Goal: Feedback & Contribution: Contribute content

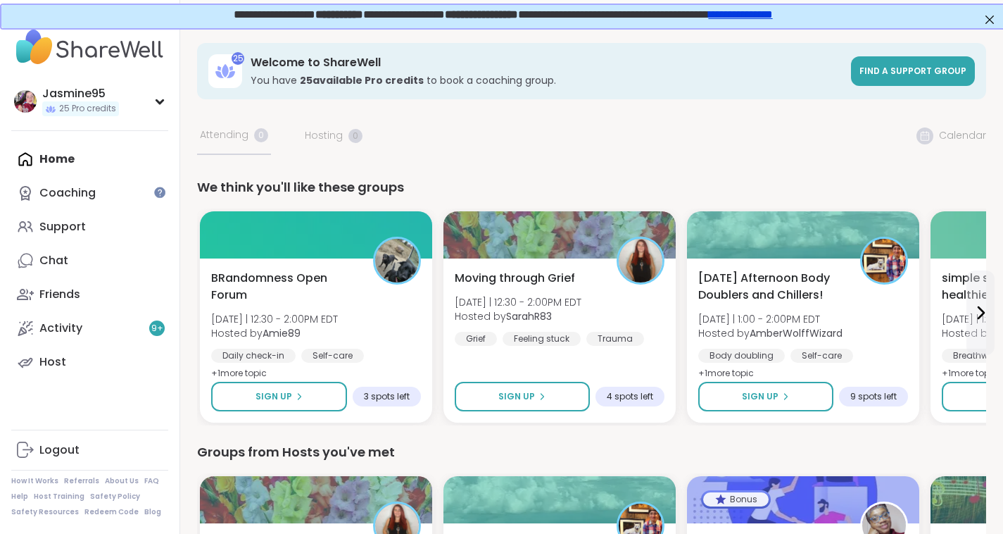
click at [102, 226] on link "Support" at bounding box center [89, 227] width 157 height 34
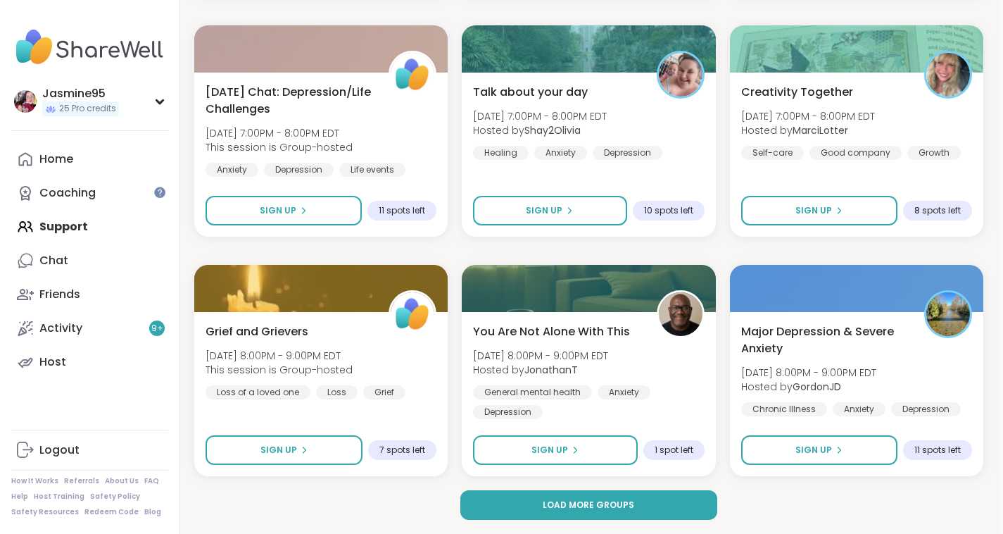
click at [598, 510] on span "Load more groups" at bounding box center [589, 504] width 92 height 13
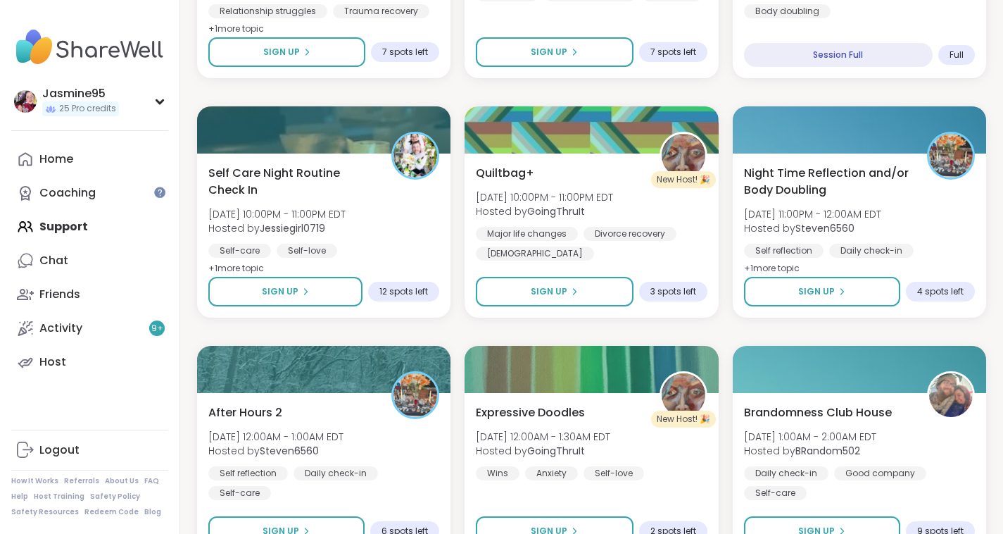
scroll to position [3345, 0]
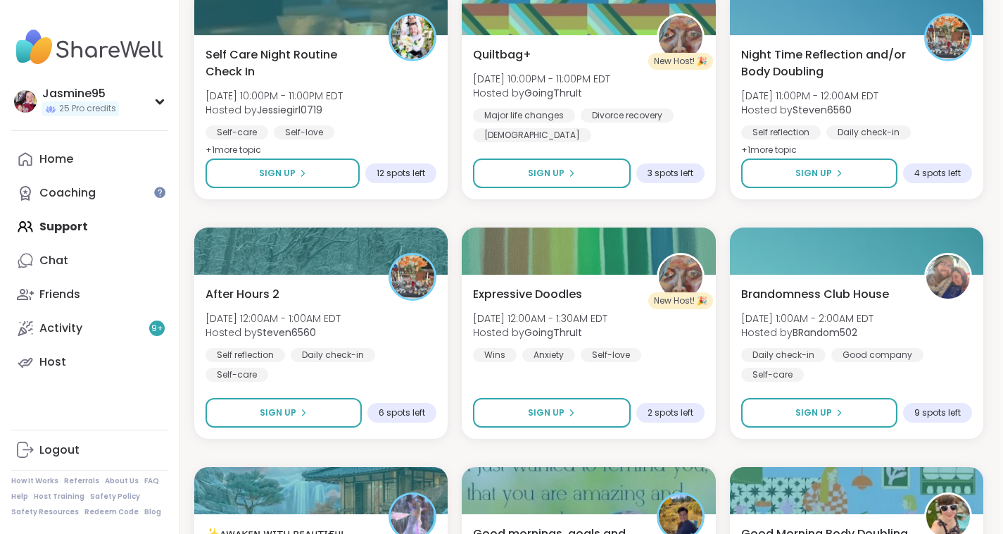
click at [814, 175] on span "Sign Up" at bounding box center [814, 173] width 37 height 13
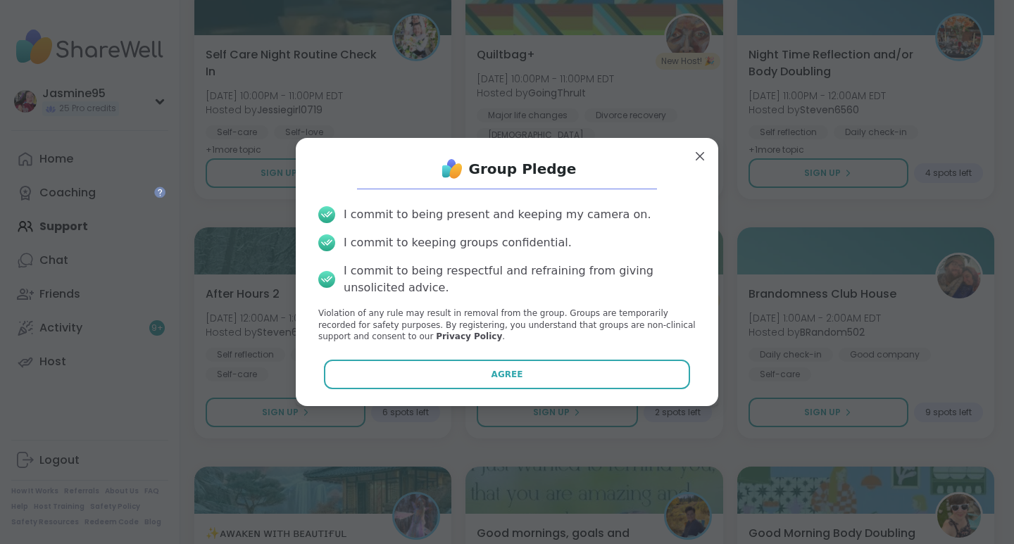
click at [563, 379] on button "Agree" at bounding box center [507, 375] width 367 height 30
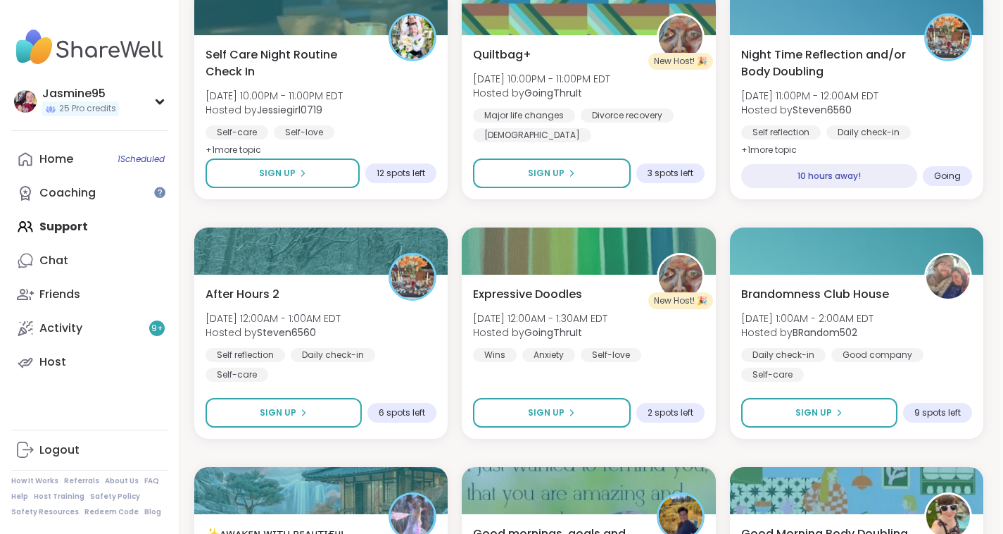
click at [313, 414] on button "Sign Up" at bounding box center [284, 413] width 156 height 30
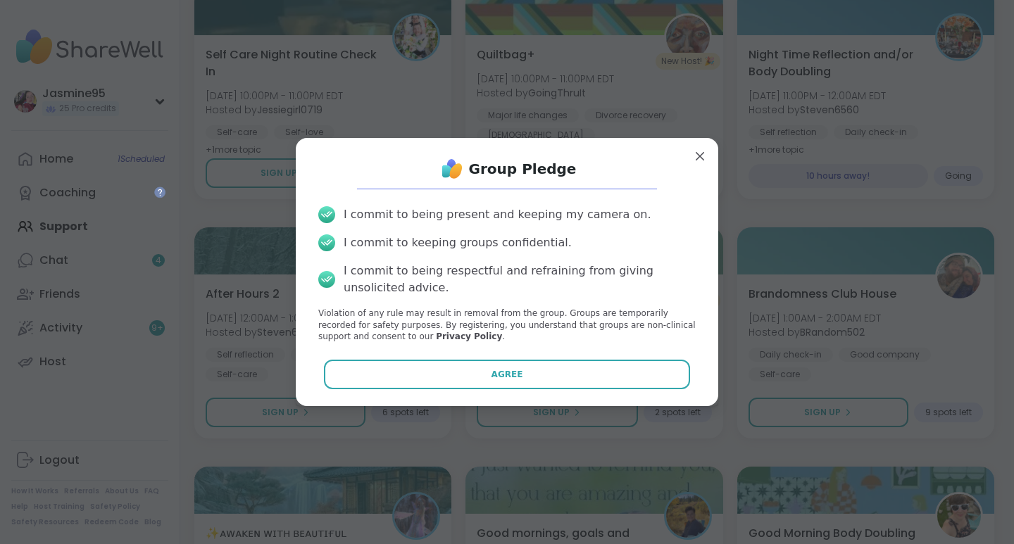
click at [532, 374] on button "Agree" at bounding box center [507, 375] width 367 height 30
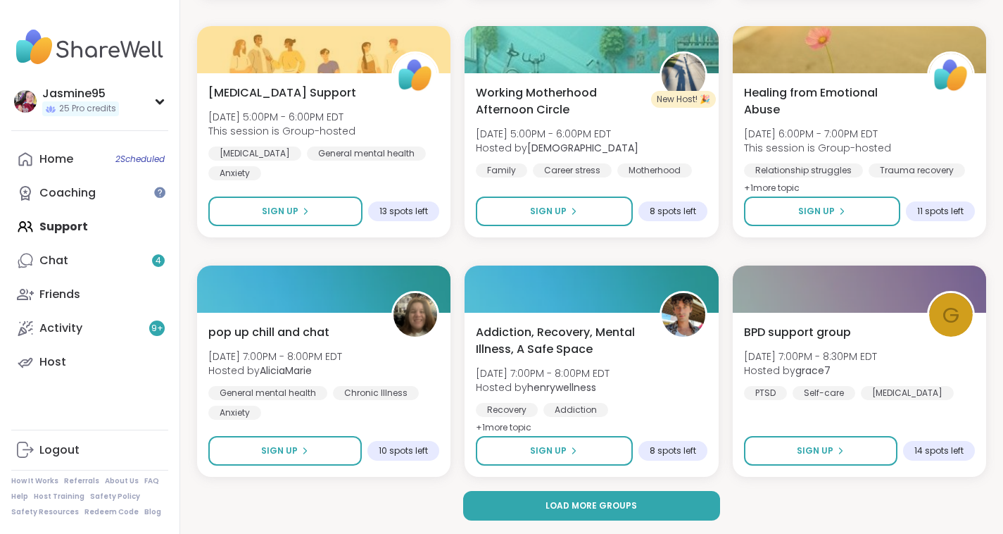
scroll to position [5539, 0]
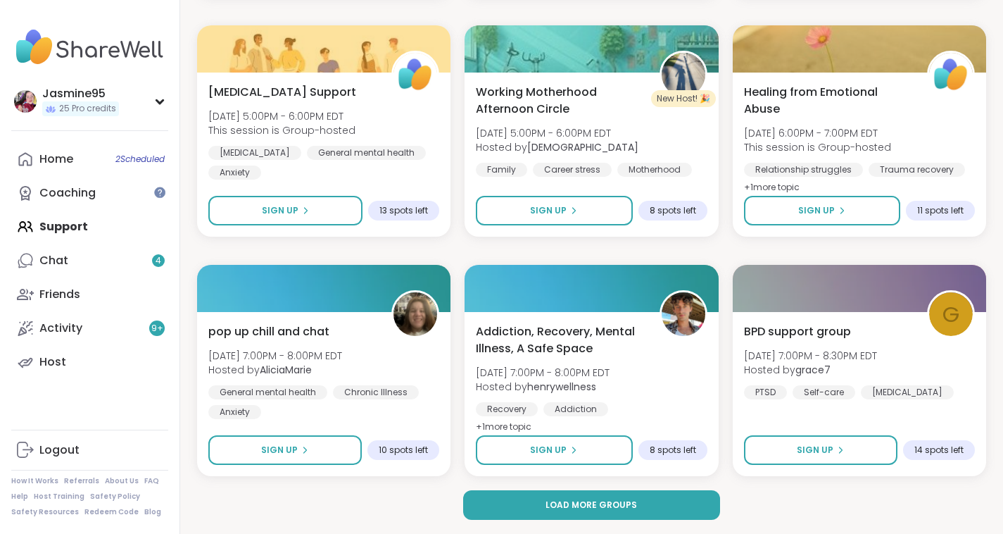
click at [605, 503] on span "Load more groups" at bounding box center [592, 504] width 92 height 13
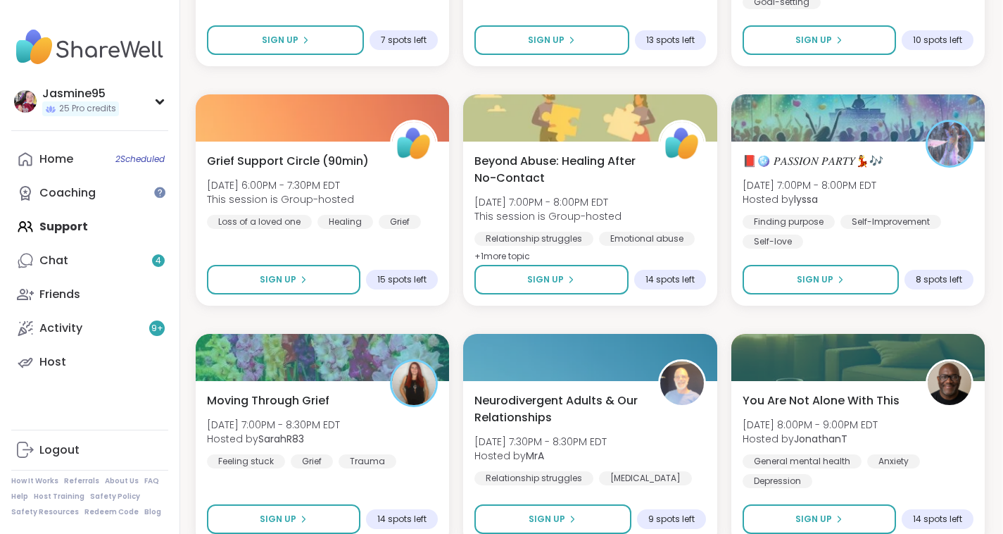
scroll to position [8106, 3]
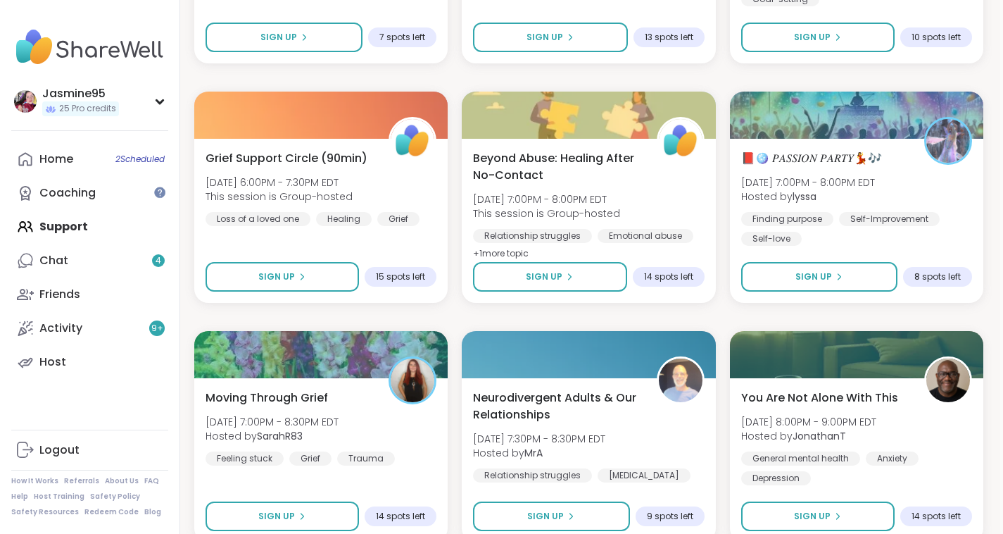
click at [812, 275] on span "Sign Up" at bounding box center [814, 276] width 37 height 13
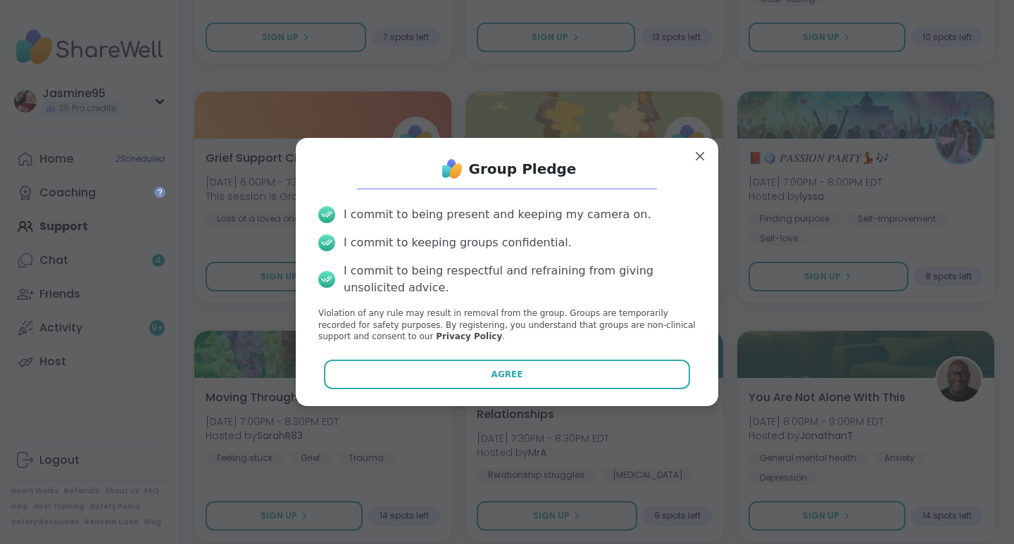
click at [505, 380] on span "Agree" at bounding box center [507, 374] width 32 height 13
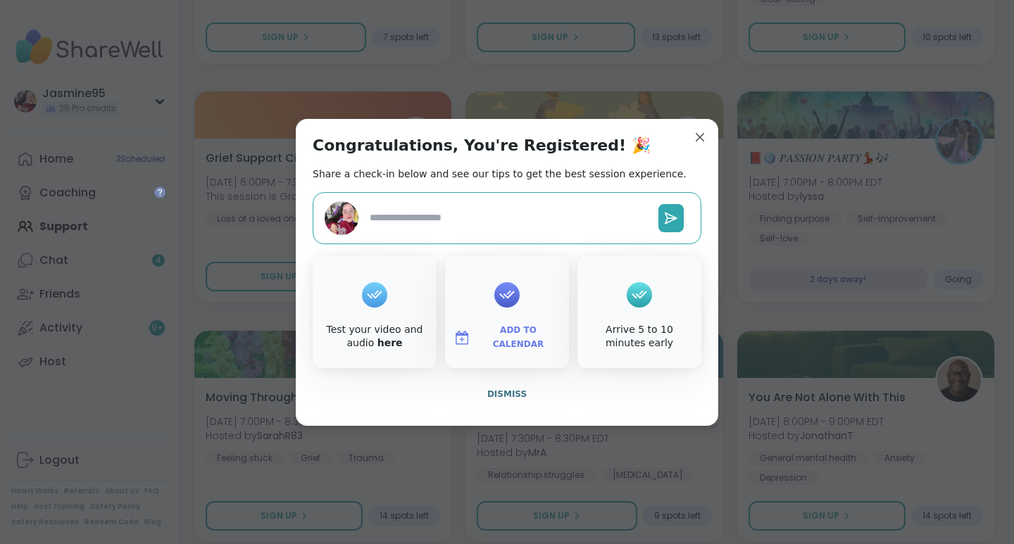
click at [519, 390] on button "Dismiss" at bounding box center [507, 394] width 389 height 30
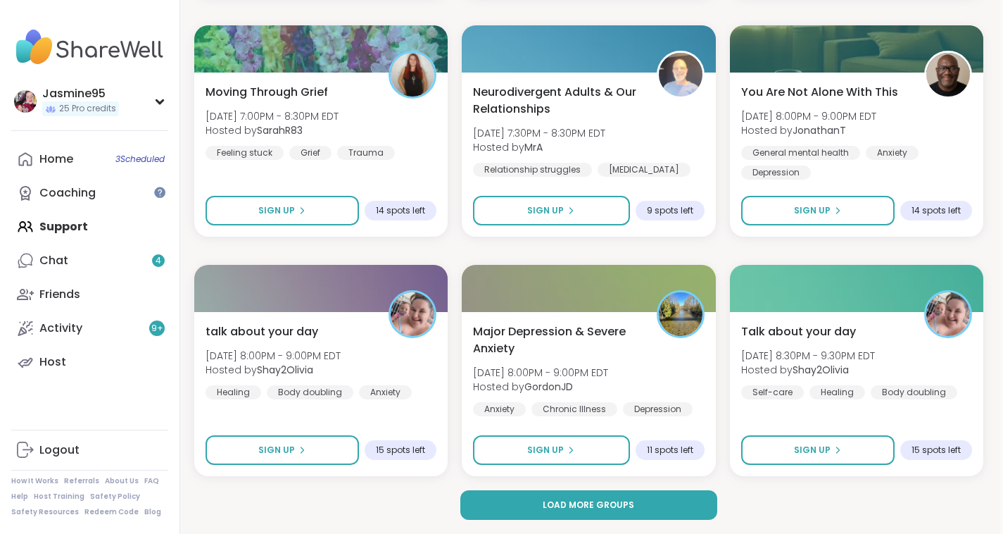
scroll to position [8411, 0]
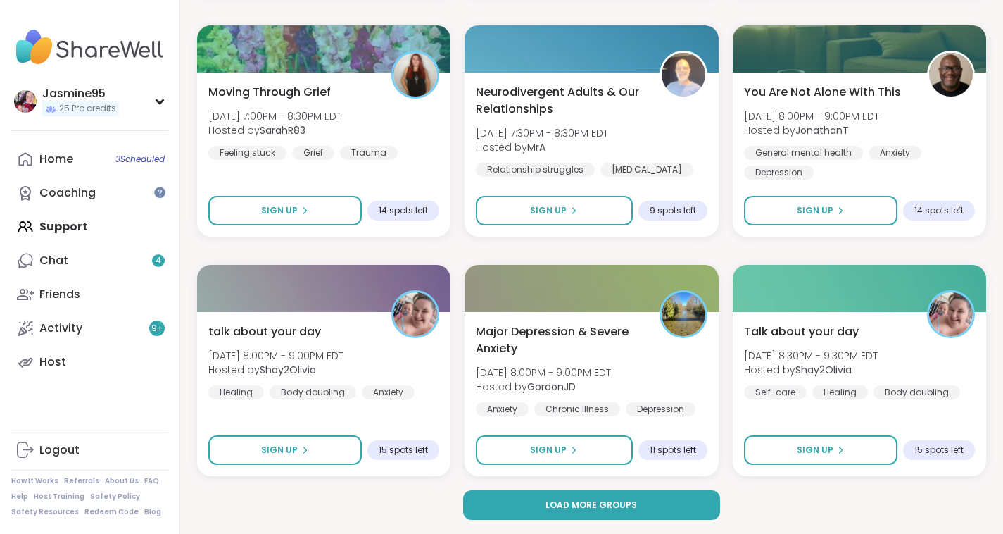
click at [608, 513] on button "Load more groups" at bounding box center [592, 505] width 258 height 30
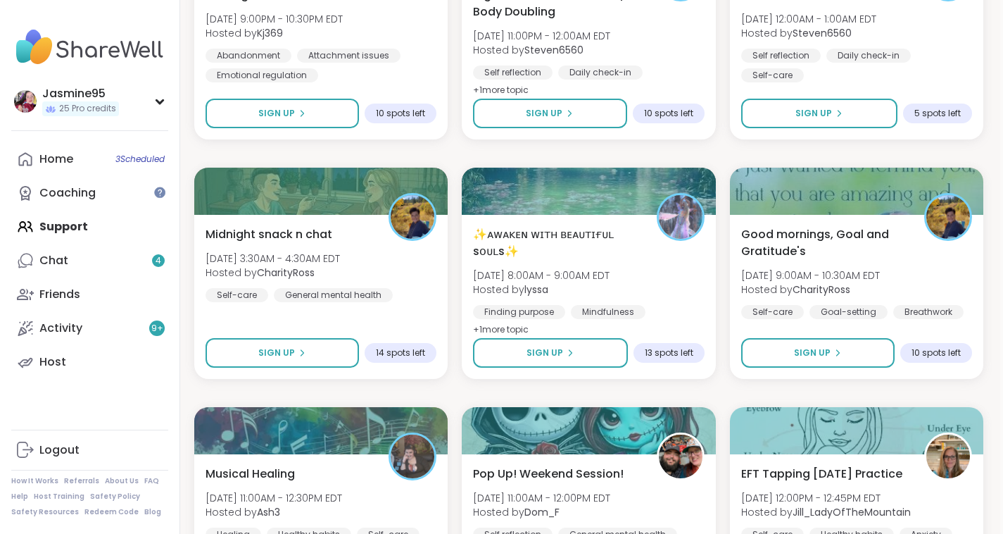
scroll to position [8988, 3]
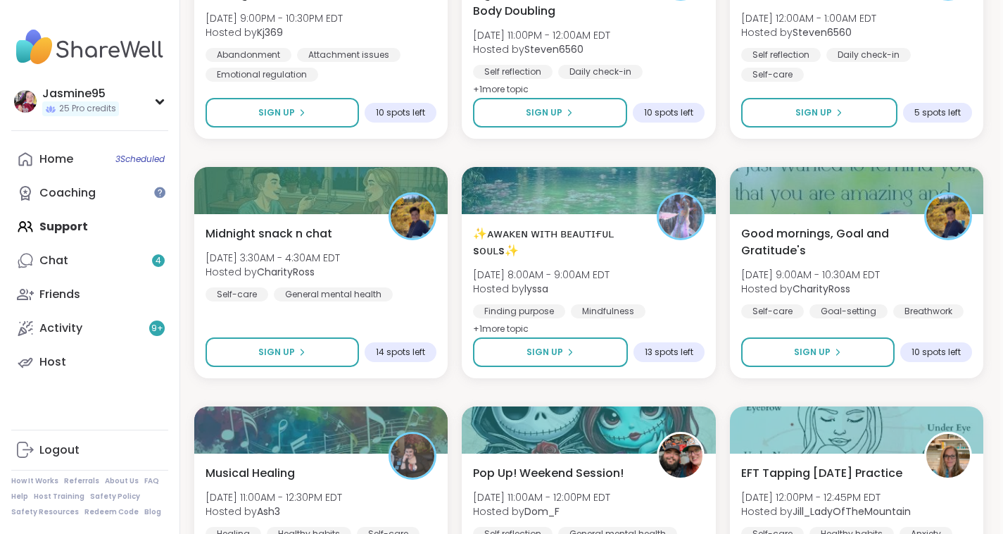
click at [559, 113] on span "Sign Up" at bounding box center [544, 112] width 37 height 13
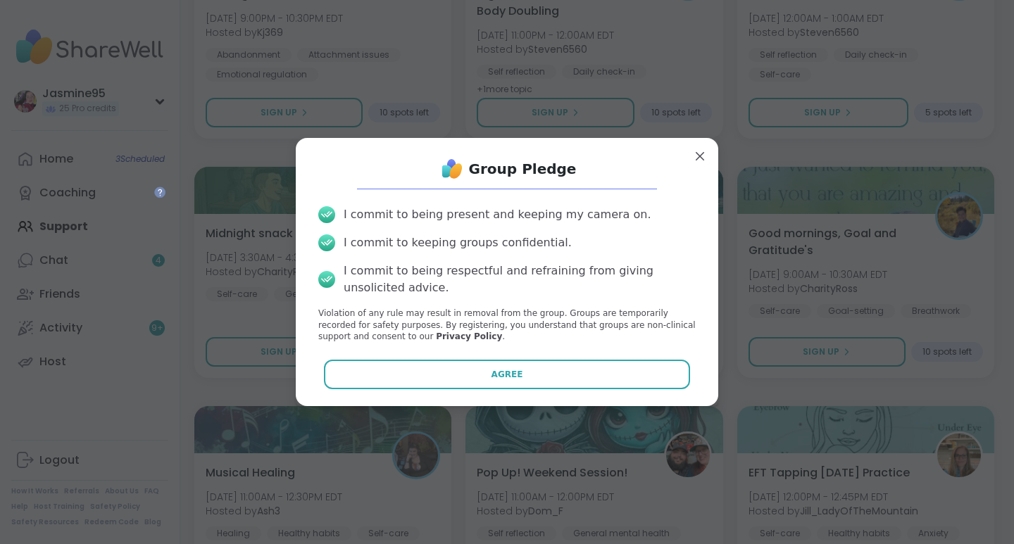
click at [495, 377] on span "Agree" at bounding box center [507, 374] width 32 height 13
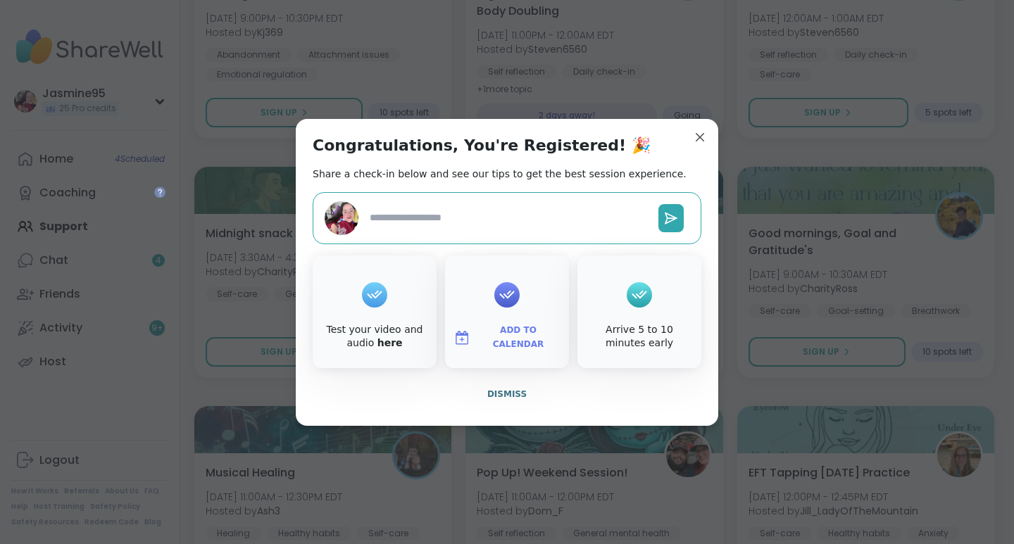
click at [519, 394] on button "Dismiss" at bounding box center [507, 394] width 389 height 30
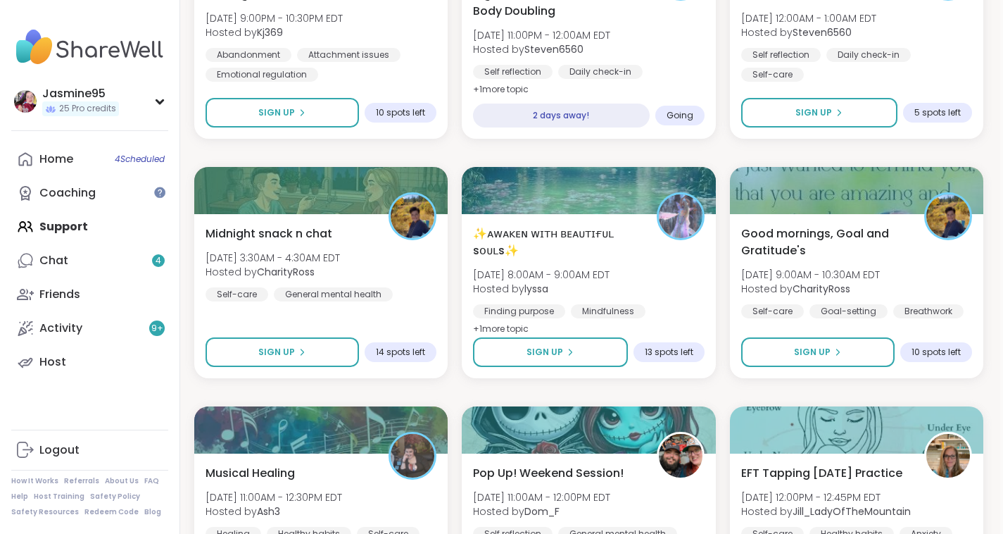
click at [841, 112] on icon at bounding box center [839, 112] width 8 height 8
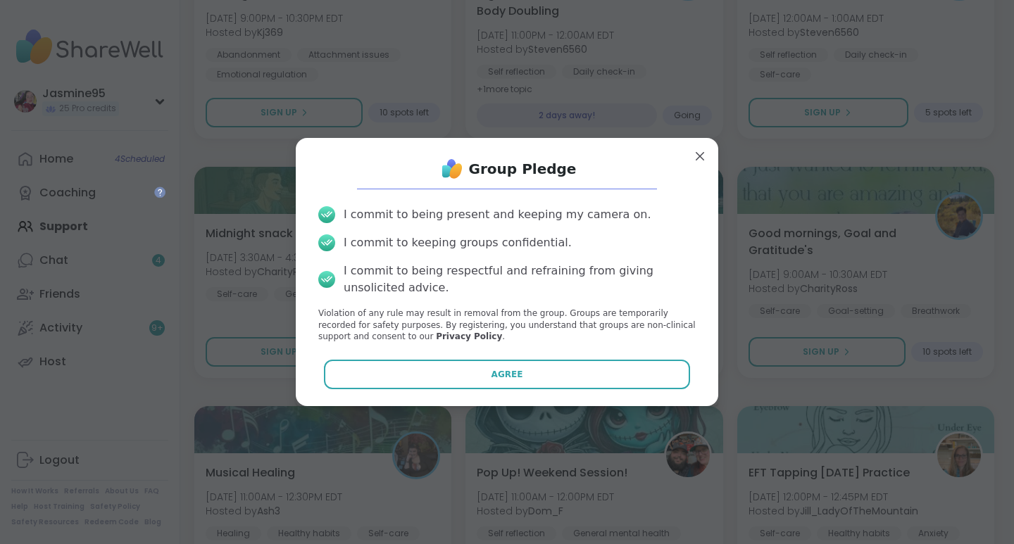
click at [521, 371] on button "Agree" at bounding box center [507, 375] width 367 height 30
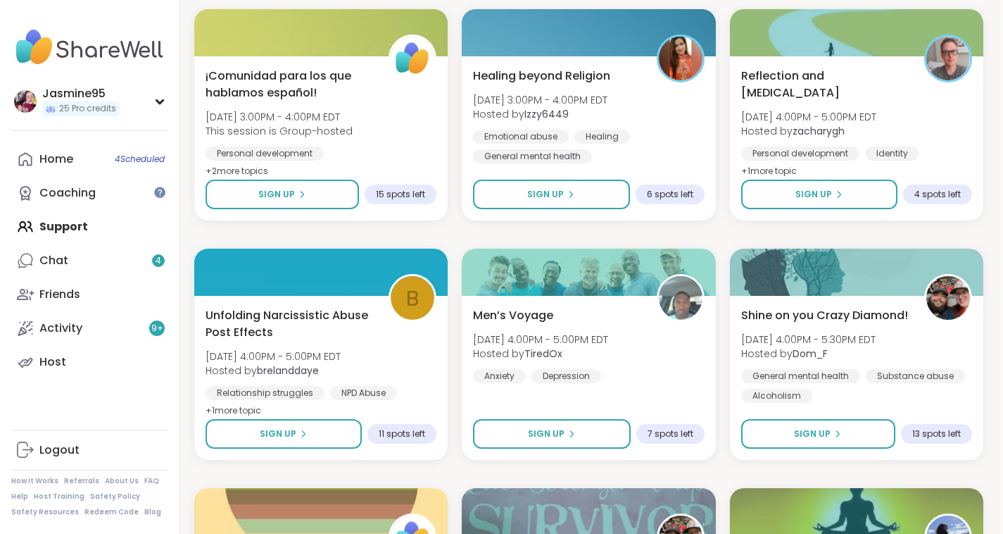
scroll to position [10343, 3]
click at [110, 251] on link "Chat 4" at bounding box center [89, 261] width 157 height 34
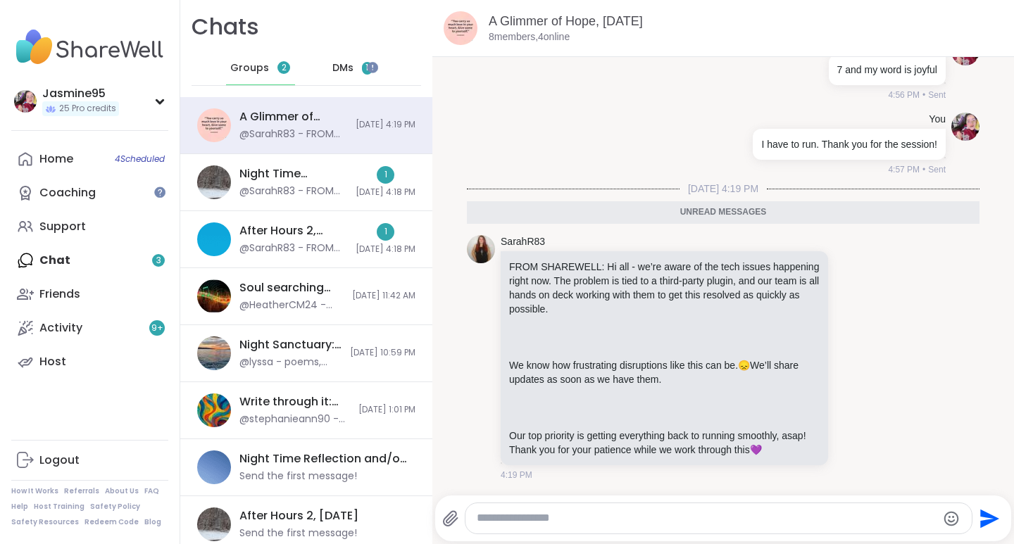
click at [289, 184] on div "Night Time Reflection and/or Body Doubling, [DATE] @SarahR83 - FROM SHAREWELL: …" at bounding box center [293, 182] width 108 height 32
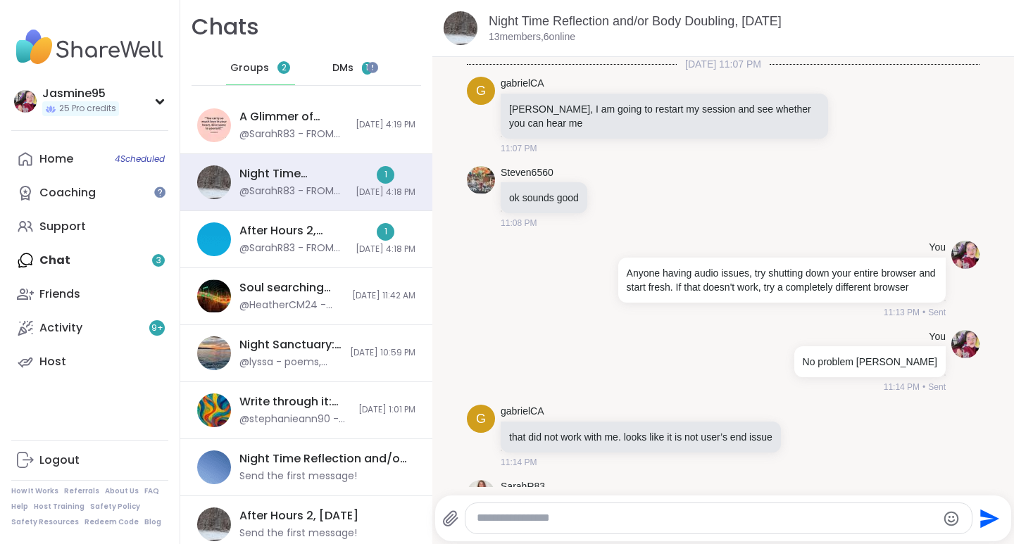
scroll to position [1733, 0]
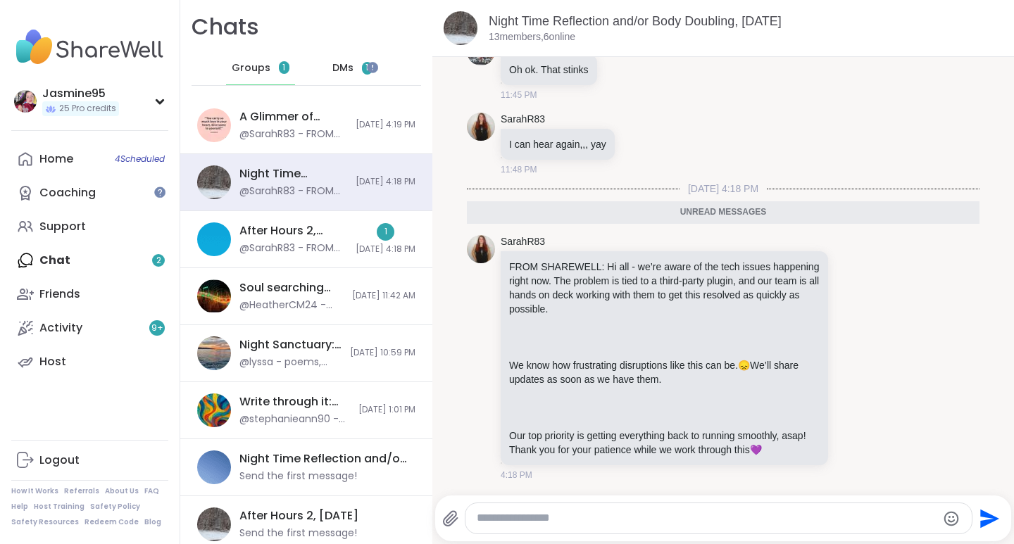
click at [318, 241] on div "After Hours 2, [DATE] @SarahR83 - FROM SHAREWELL: Hi all - we’re aware of the t…" at bounding box center [293, 239] width 108 height 32
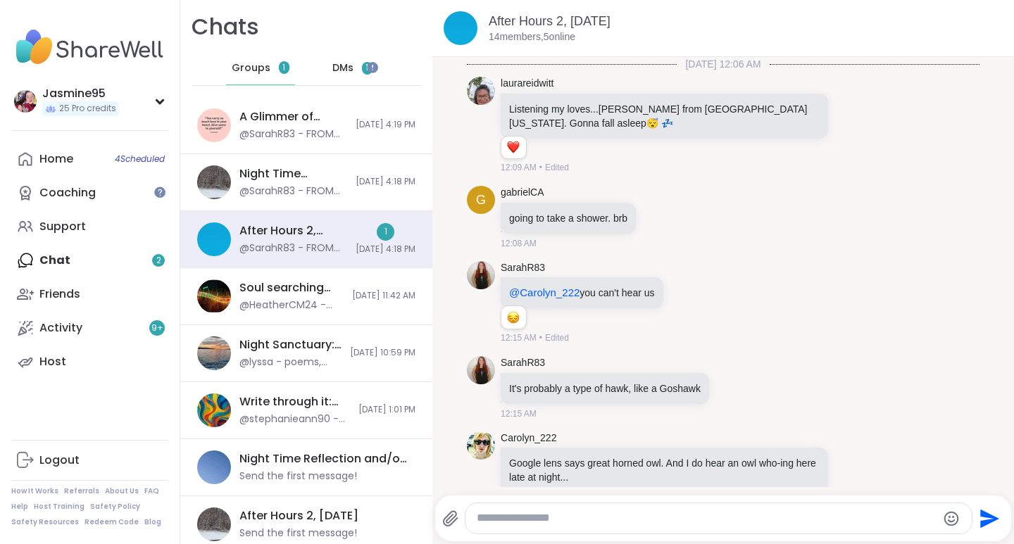
scroll to position [1747, 0]
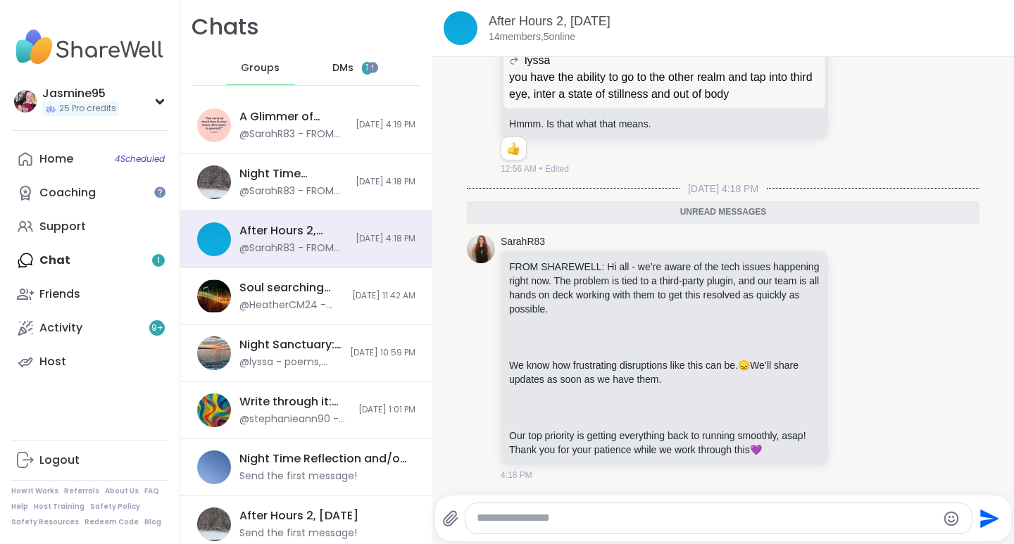
click at [346, 68] on div "DMs 1" at bounding box center [352, 68] width 69 height 34
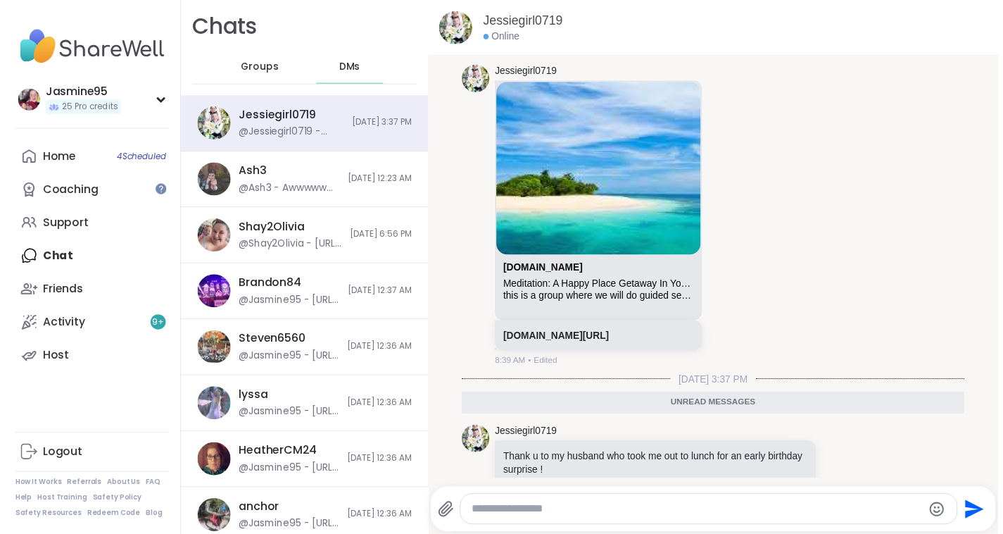
scroll to position [9145, 0]
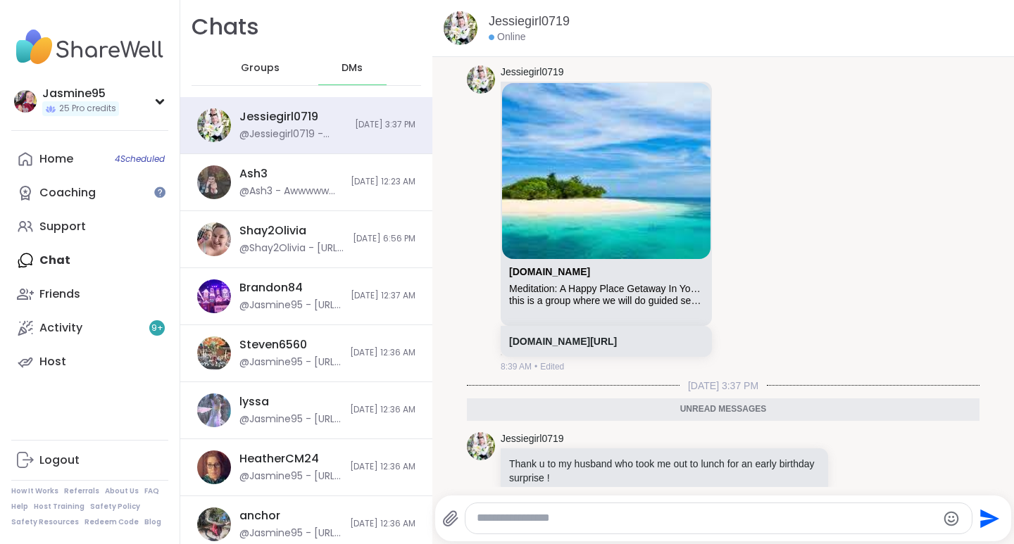
click at [94, 357] on link "Host" at bounding box center [89, 362] width 157 height 34
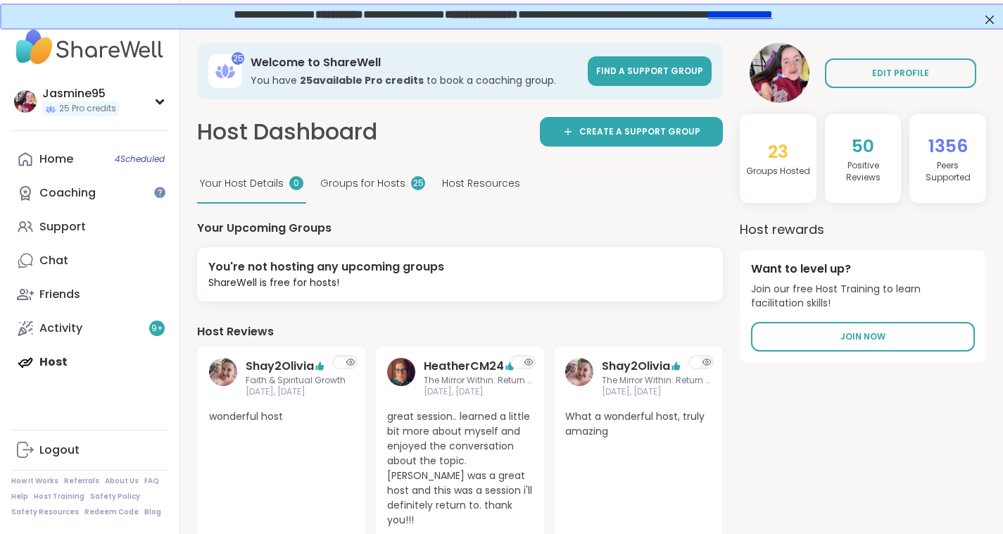
click at [111, 189] on link "Coaching" at bounding box center [89, 193] width 157 height 34
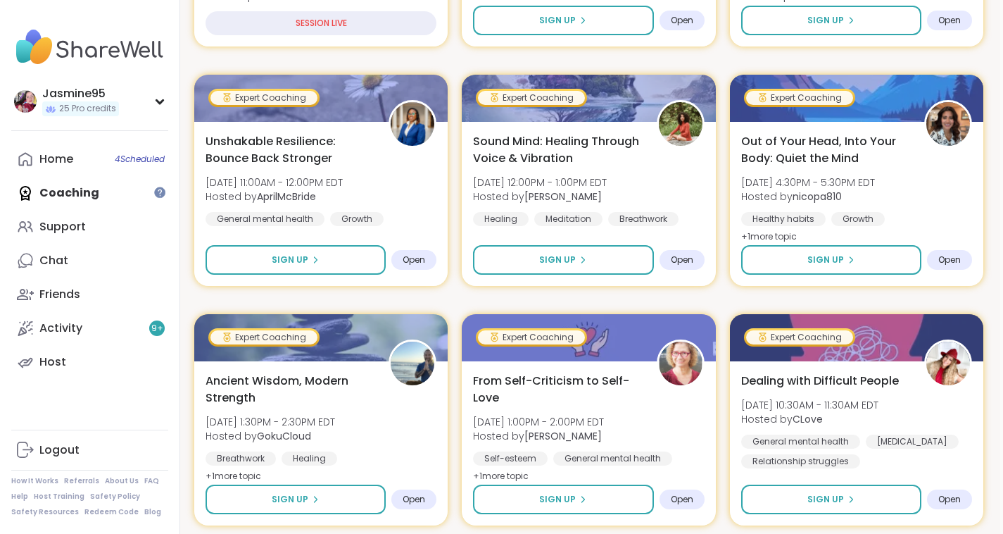
scroll to position [490, 3]
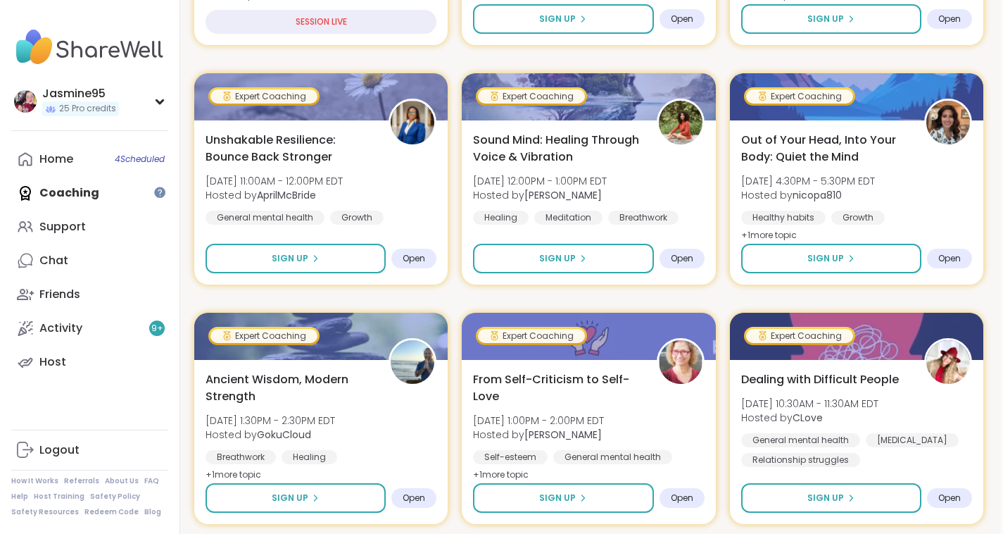
click at [799, 263] on button "Sign Up" at bounding box center [831, 259] width 180 height 30
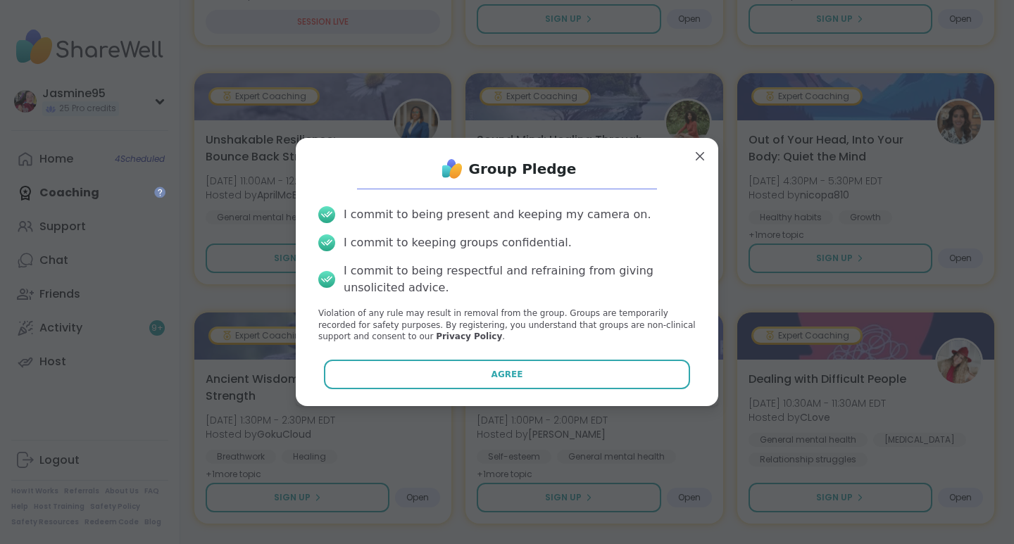
click at [501, 375] on span "Agree" at bounding box center [507, 374] width 32 height 13
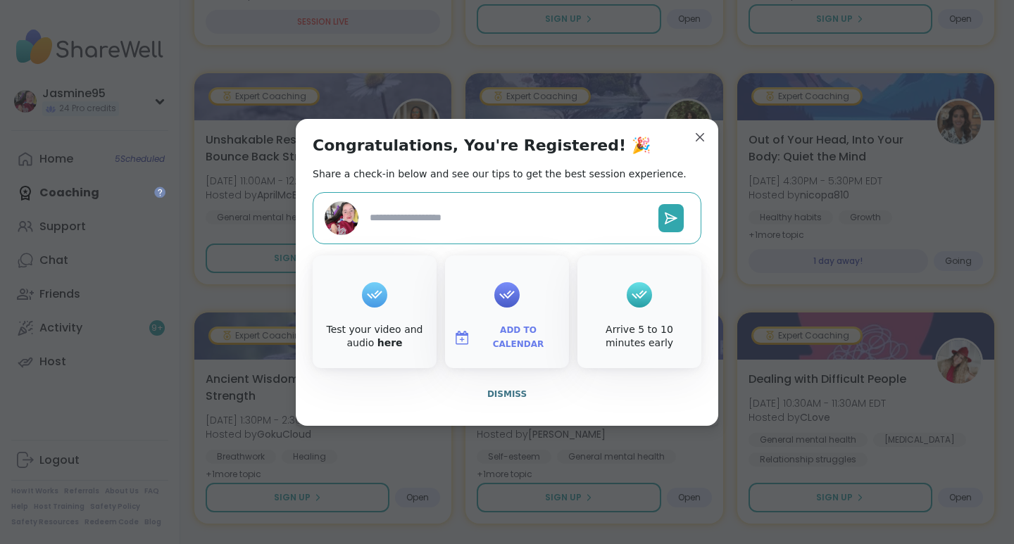
click at [507, 397] on span "Dismiss" at bounding box center [506, 394] width 39 height 10
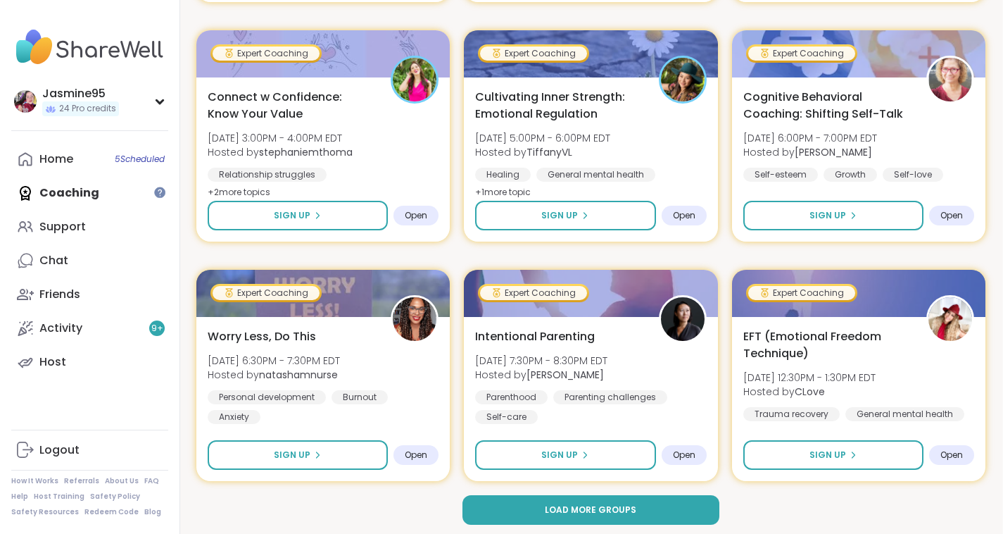
scroll to position [2692, 3]
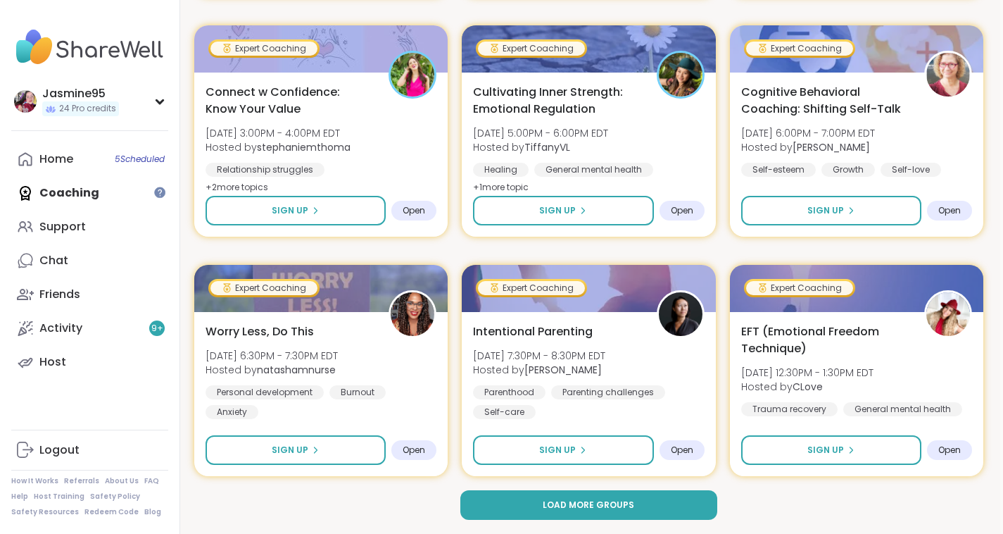
click at [593, 509] on span "Load more groups" at bounding box center [589, 504] width 92 height 13
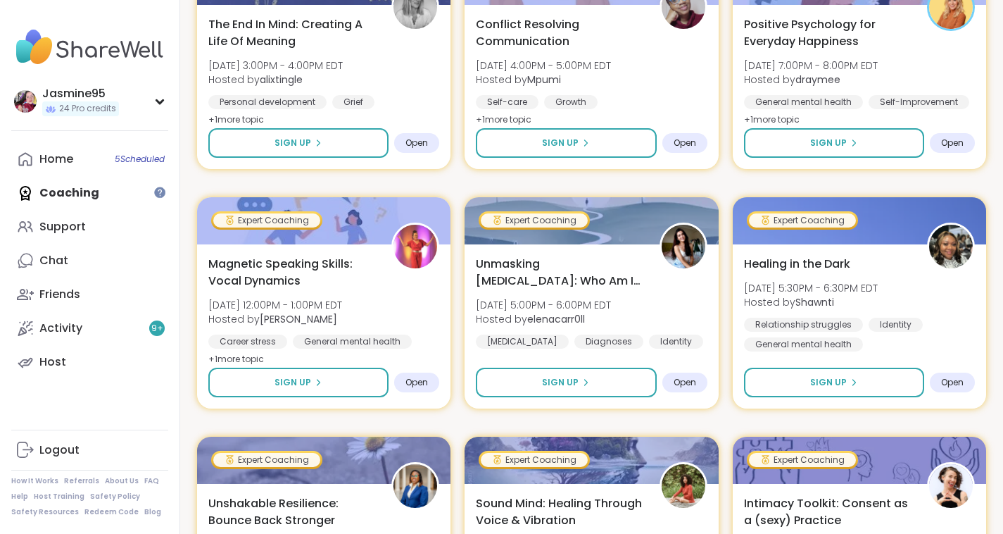
scroll to position [3238, 0]
click at [551, 149] on span "Sign Up" at bounding box center [560, 143] width 37 height 13
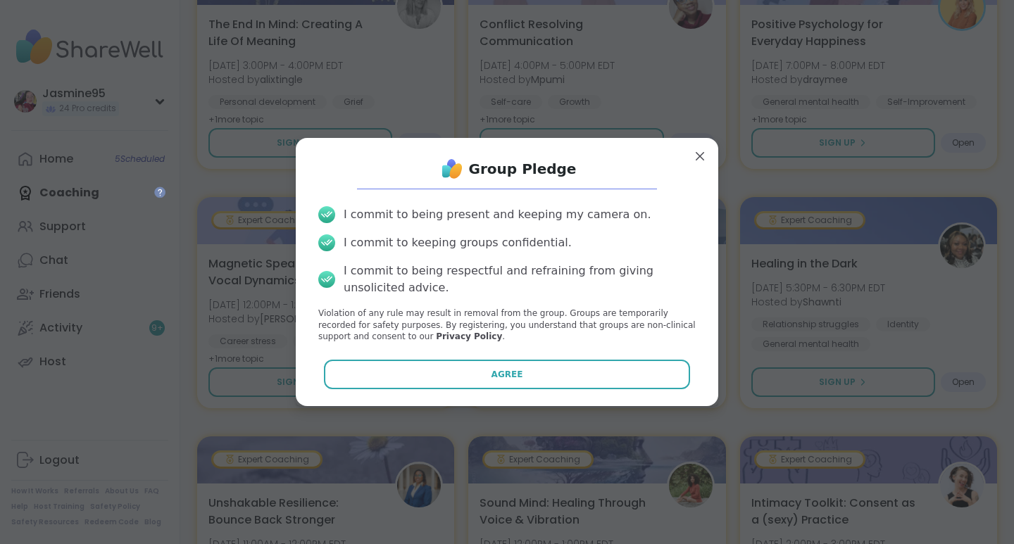
click at [586, 375] on button "Agree" at bounding box center [507, 375] width 367 height 30
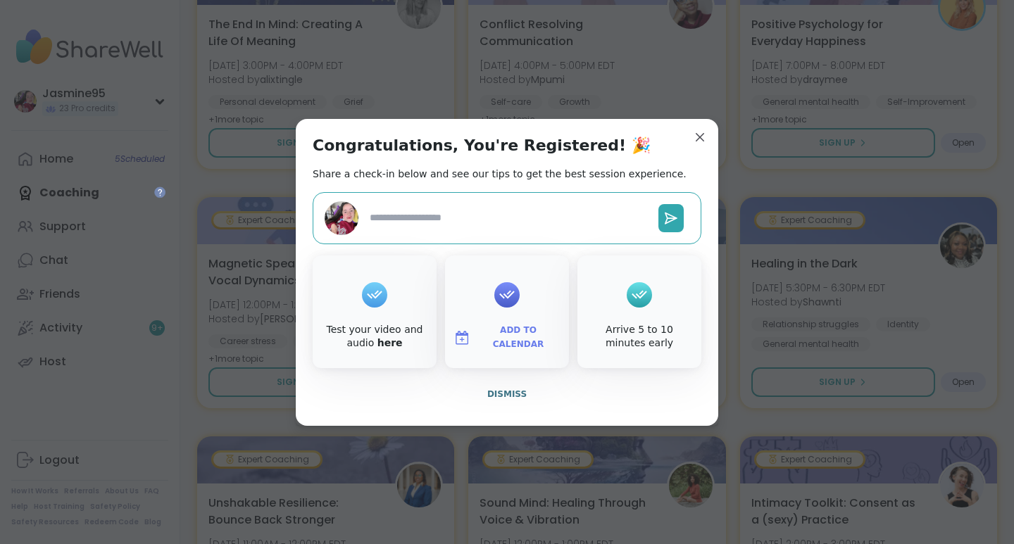
type textarea "*"
click at [504, 392] on span "Dismiss" at bounding box center [506, 394] width 39 height 10
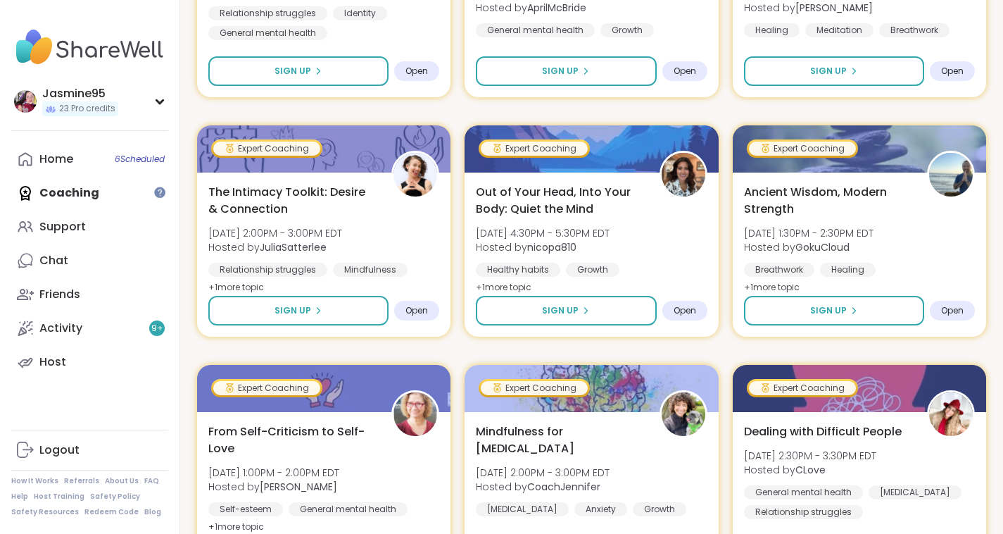
scroll to position [5231, 0]
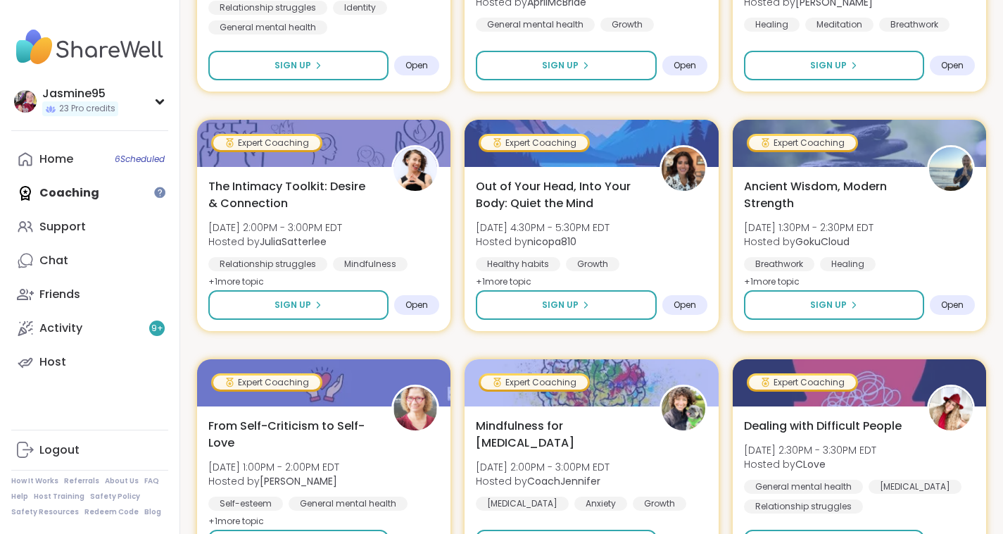
click at [98, 232] on link "Support" at bounding box center [89, 227] width 157 height 34
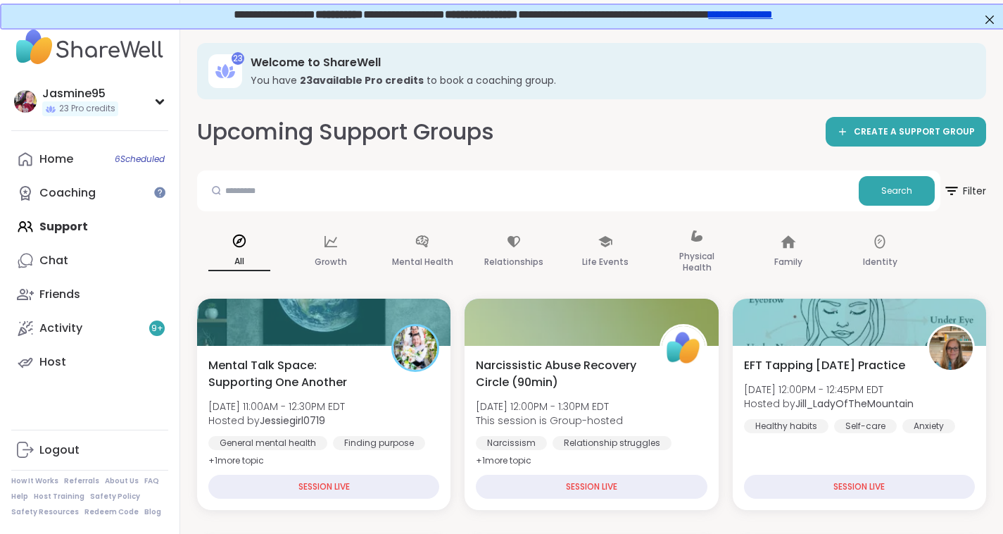
click at [917, 133] on span "CREATE A SUPPORT GROUP" at bounding box center [914, 132] width 121 height 12
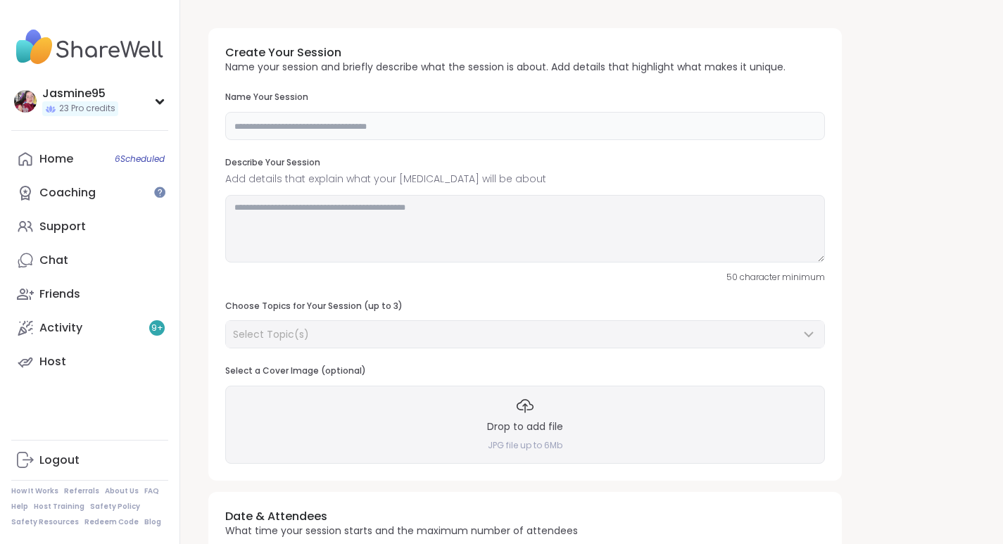
click at [282, 132] on input "text" at bounding box center [525, 126] width 600 height 28
type input "**********"
click at [869, 68] on div "**********" at bounding box center [591, 484] width 789 height 934
click at [325, 223] on textarea at bounding box center [525, 229] width 600 height 68
paste textarea "**********"
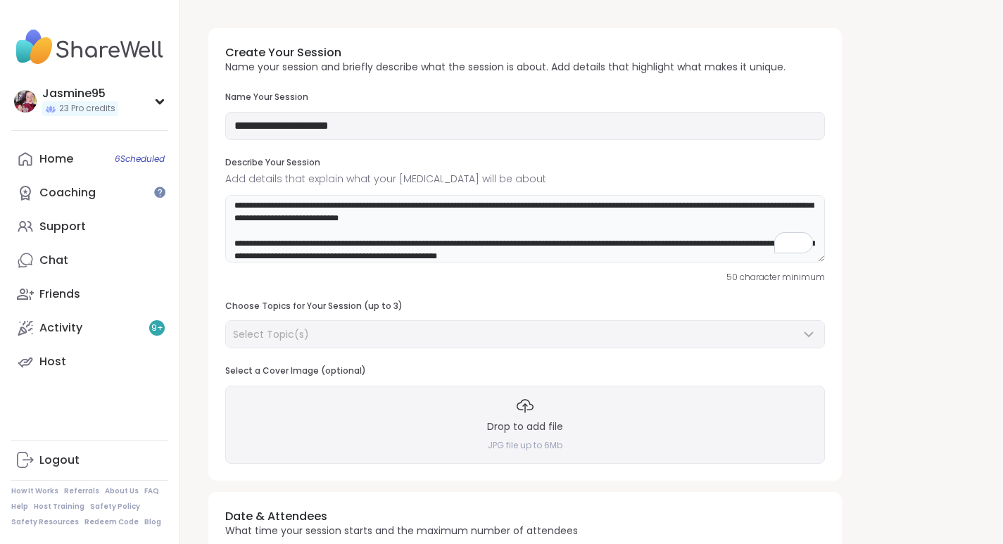
scroll to position [15, 0]
type textarea "**********"
click at [329, 337] on div "Select Topic(s)" at bounding box center [516, 334] width 567 height 14
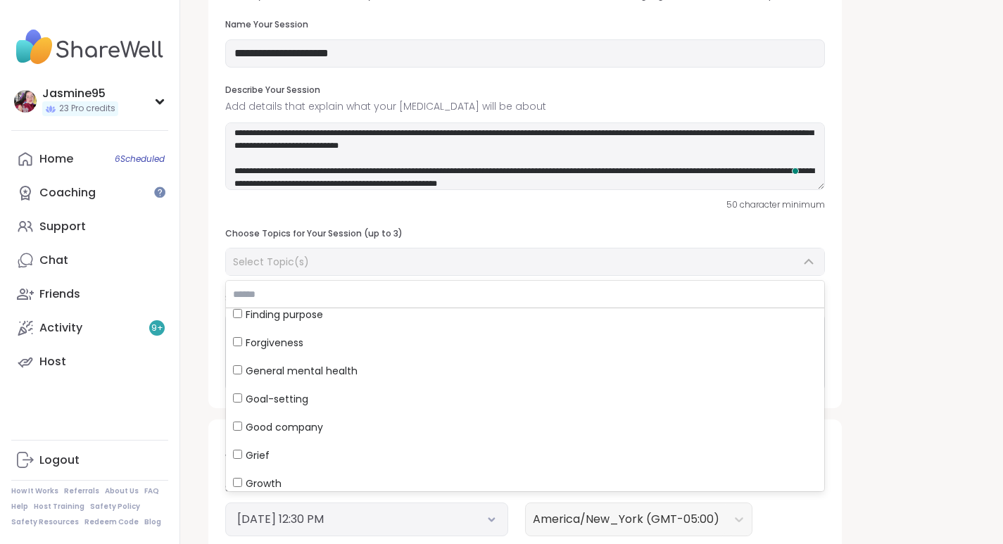
scroll to position [448, 0]
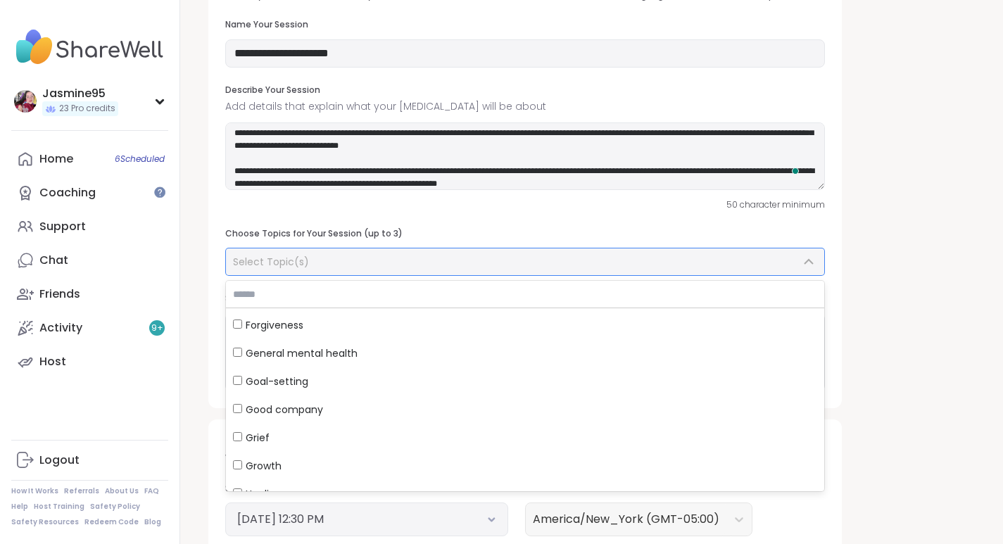
click at [332, 407] on div "Good company" at bounding box center [525, 410] width 584 height 14
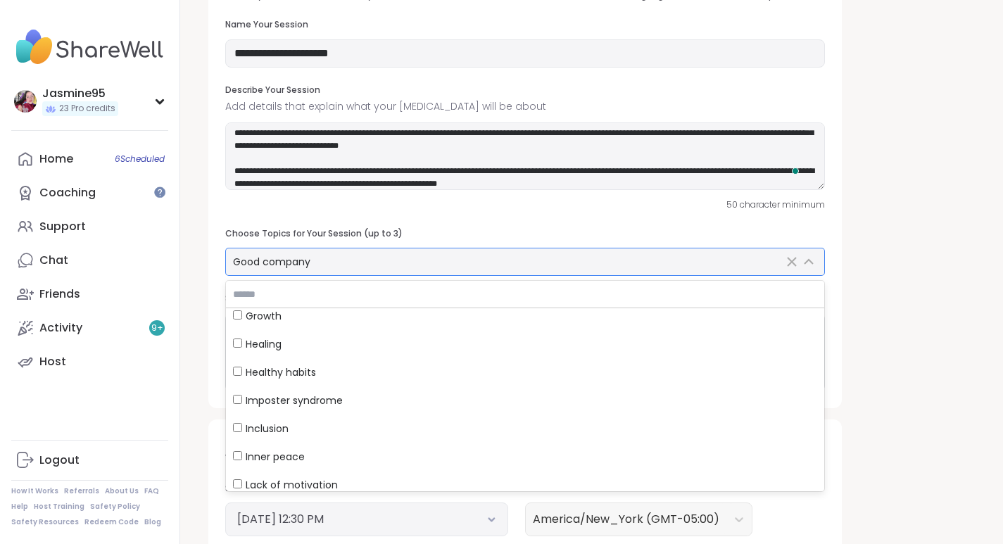
scroll to position [599, 0]
click at [303, 341] on div "Healing" at bounding box center [525, 343] width 584 height 14
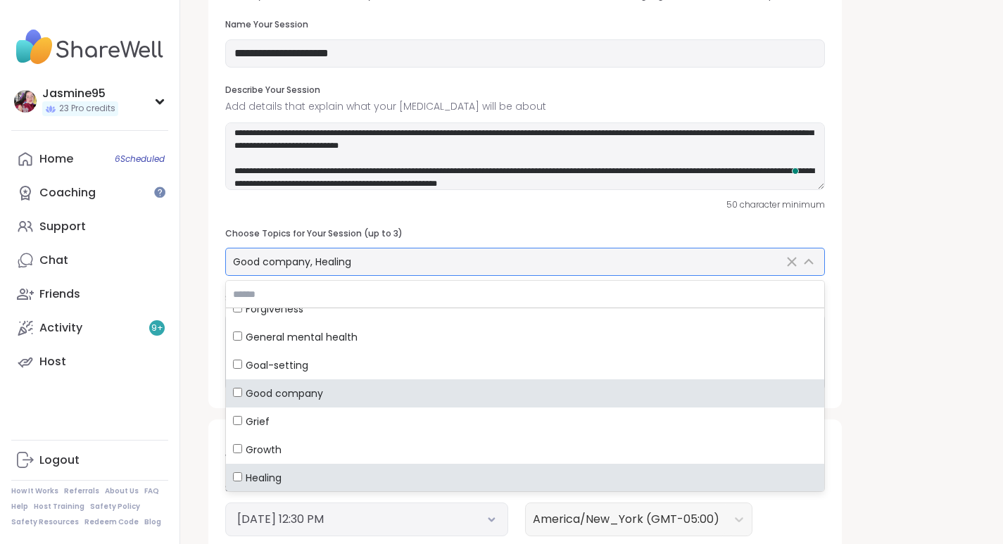
scroll to position [460, 0]
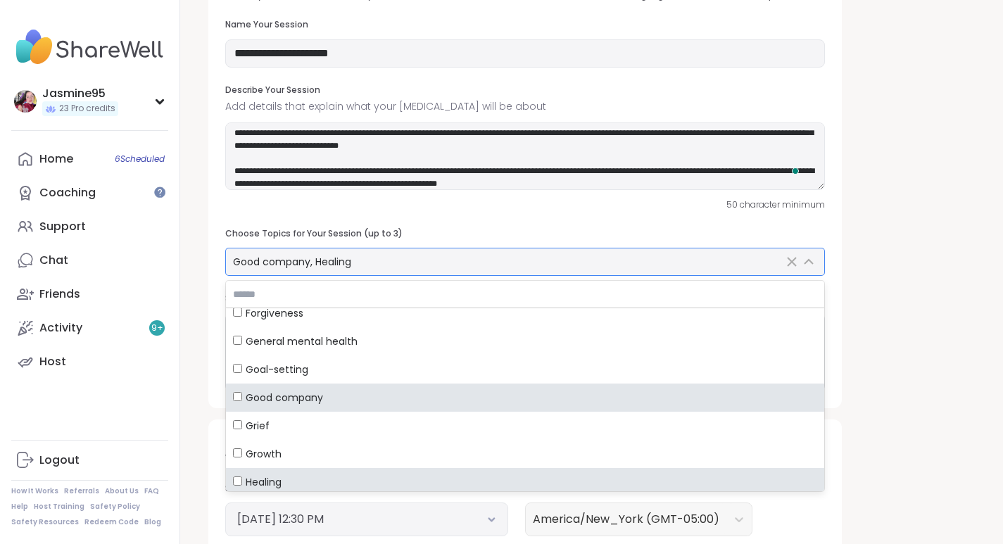
click at [311, 340] on span "General mental health" at bounding box center [302, 341] width 112 height 14
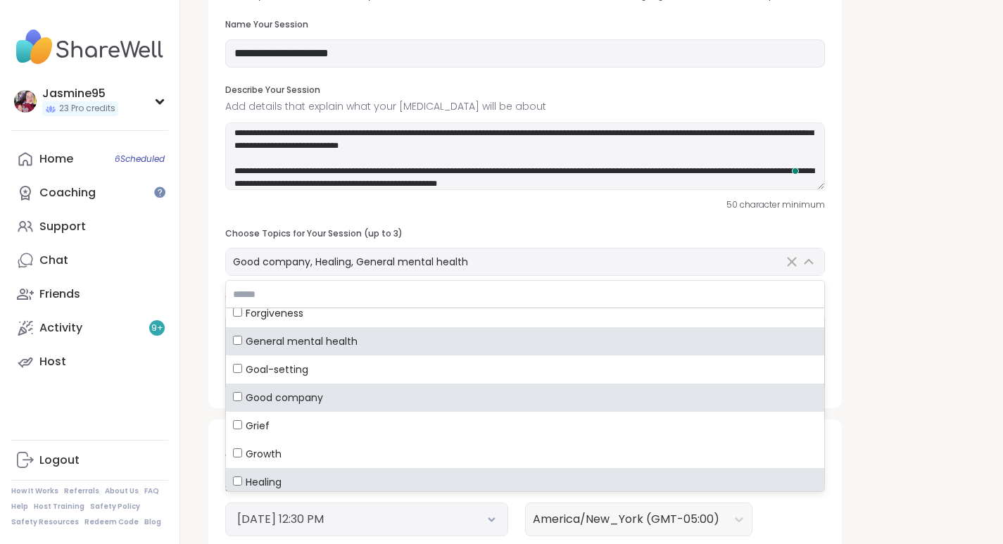
click at [852, 265] on div "**********" at bounding box center [591, 411] width 789 height 934
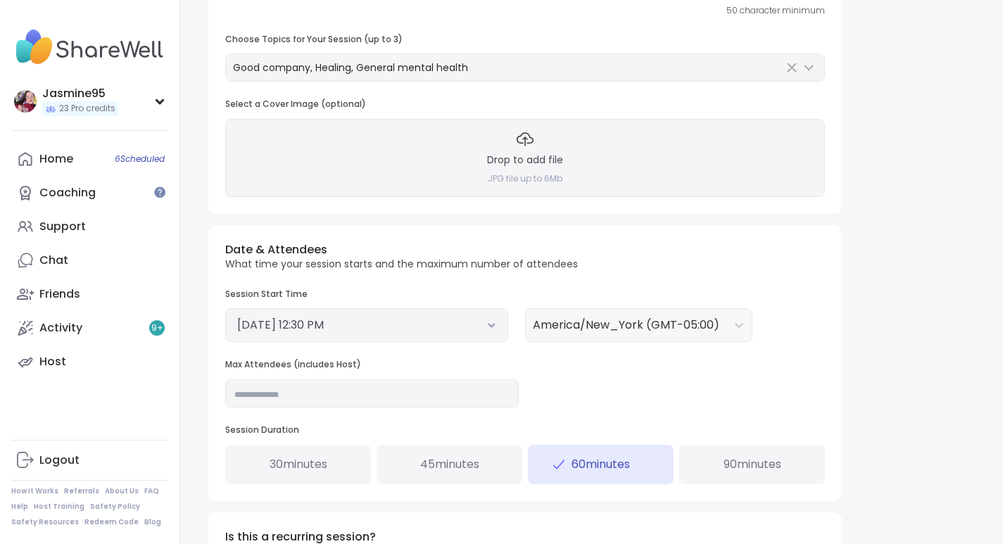
scroll to position [275, 0]
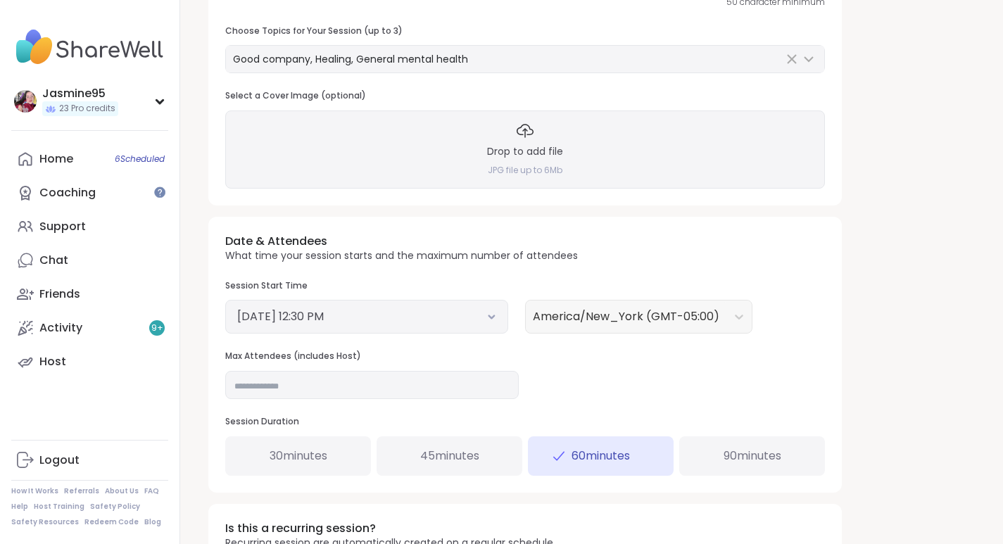
click at [352, 320] on button "[DATE] 12:30 PM" at bounding box center [366, 316] width 259 height 17
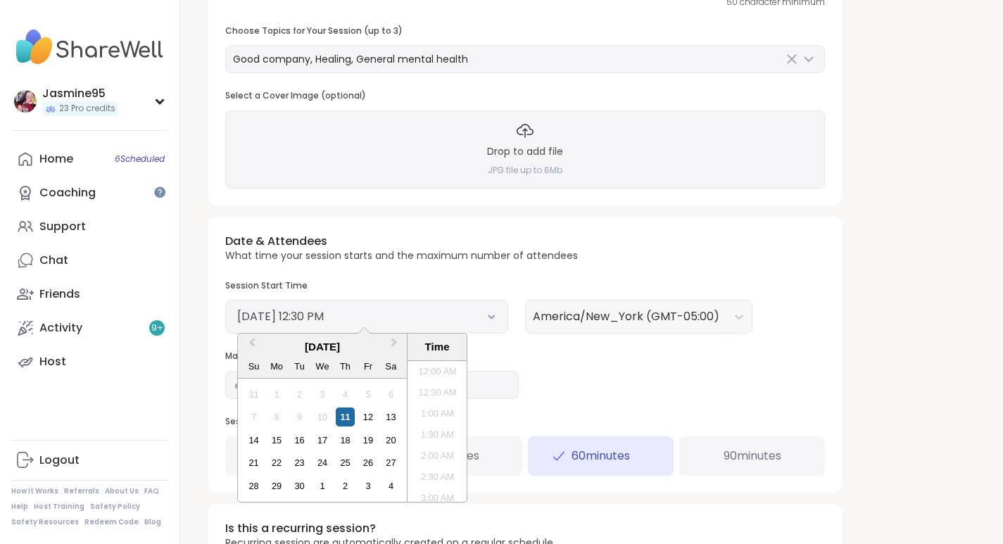
scroll to position [468, 0]
click at [372, 416] on div "12" at bounding box center [367, 417] width 19 height 19
click at [451, 425] on li "5:00 PM" at bounding box center [438, 424] width 60 height 21
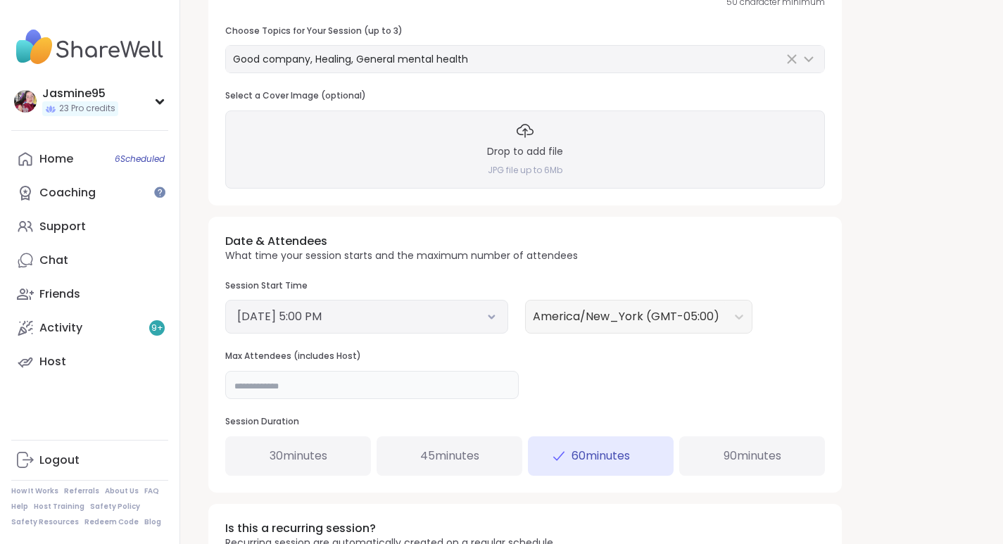
click at [265, 387] on input "**" at bounding box center [372, 385] width 294 height 28
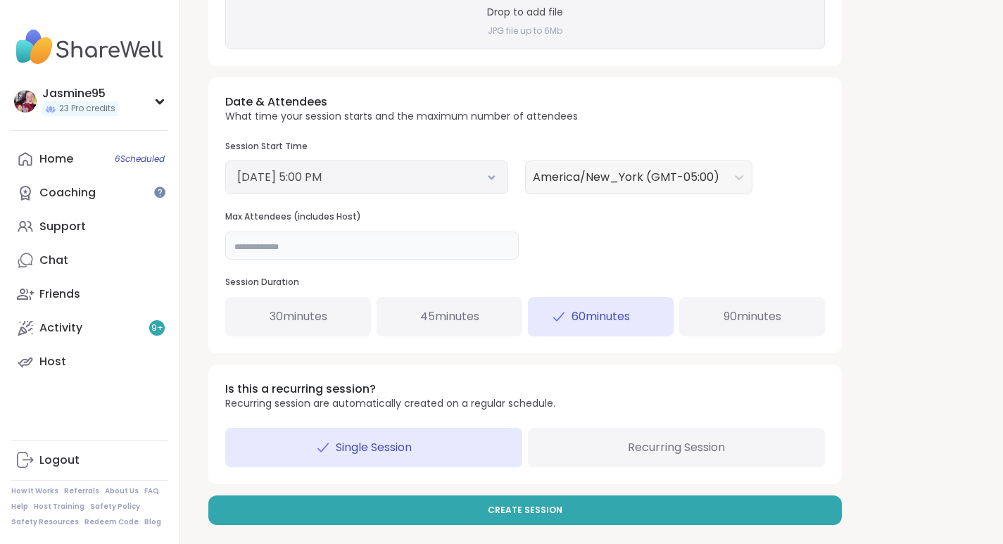
scroll to position [421, 0]
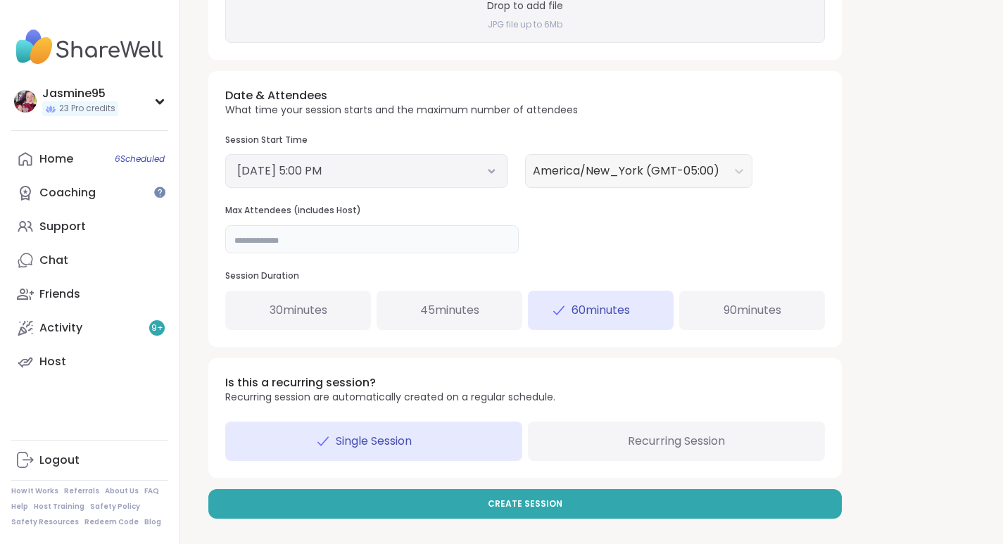
type input "**"
